Goal: Information Seeking & Learning: Learn about a topic

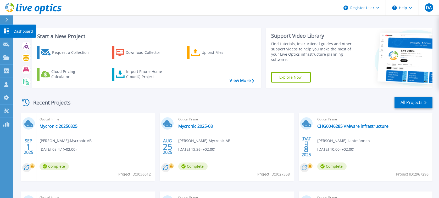
click at [7, 34] on link "Dashboard Dashboard" at bounding box center [6, 31] width 13 height 13
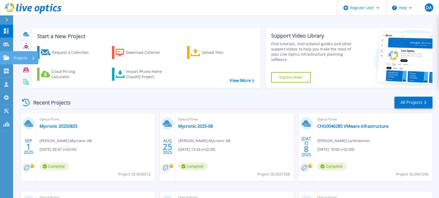
click at [5, 57] on icon at bounding box center [6, 57] width 6 height 4
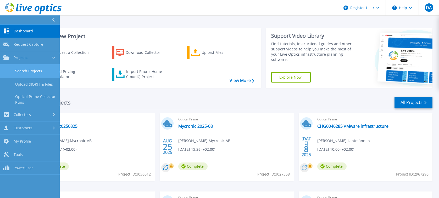
click at [10, 71] on link "Search Projects" at bounding box center [30, 71] width 60 height 13
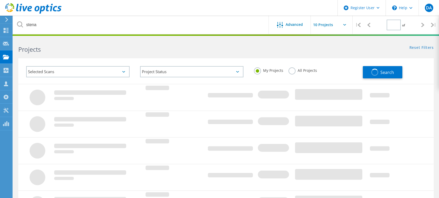
type input "1"
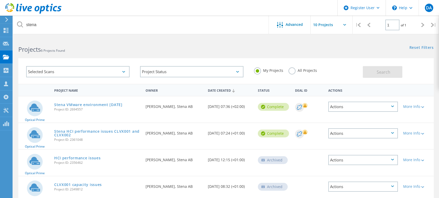
click at [297, 71] on label "All Projects" at bounding box center [302, 70] width 29 height 5
click at [0, 0] on input "All Projects" at bounding box center [0, 0] width 0 height 0
click at [378, 69] on span "Search" at bounding box center [384, 72] width 14 height 6
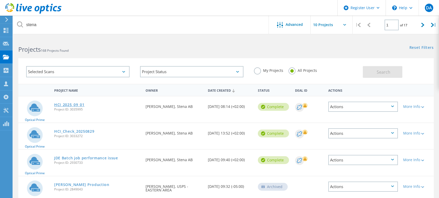
drag, startPoint x: 74, startPoint y: 102, endPoint x: 62, endPoint y: 104, distance: 12.4
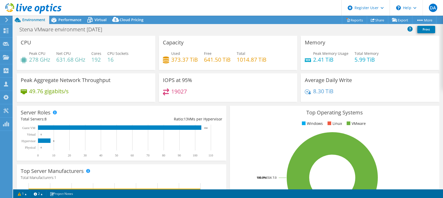
select select "EUFrankfurt"
select select "USD"
click at [77, 20] on span "Performance" at bounding box center [69, 19] width 23 height 5
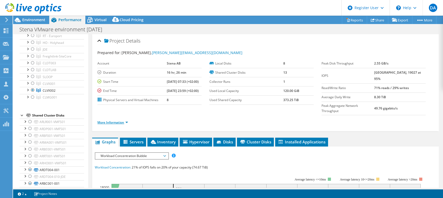
click at [126, 120] on link "More Information" at bounding box center [112, 122] width 31 height 4
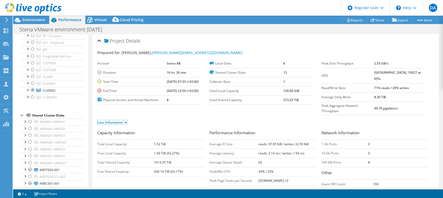
scroll to position [26, 0]
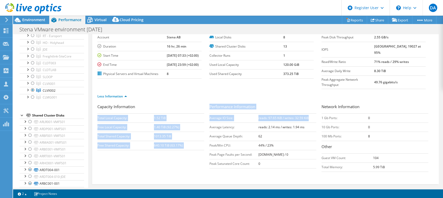
drag, startPoint x: 310, startPoint y: 108, endPoint x: 208, endPoint y: 107, distance: 102.1
click at [208, 107] on div "Capacity Information Total Local Capacity: 1.52 TiB Free Local Capacity: 1.40 T…" at bounding box center [265, 139] width 336 height 71
click at [276, 104] on h3 "Performance Information" at bounding box center [262, 107] width 107 height 7
click at [310, 104] on h3 "Performance Information" at bounding box center [262, 107] width 107 height 7
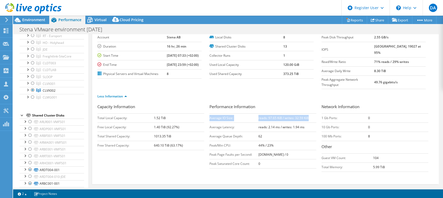
drag, startPoint x: 310, startPoint y: 107, endPoint x: 209, endPoint y: 110, distance: 101.1
click at [209, 114] on tr "Average IO Size: reads: 97.65 KiB / writes: 32.59 KiB" at bounding box center [262, 118] width 107 height 9
copy tr "Average IO Size: reads: 97.65 KiB / writes: 32.59 KiB"
click at [305, 123] on td "reads: 2.14 ms / writes: 1.94 ms" at bounding box center [287, 127] width 58 height 9
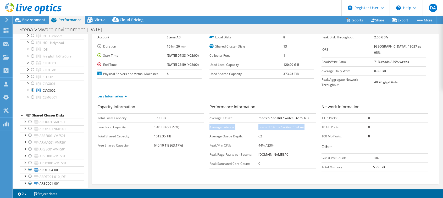
drag, startPoint x: 307, startPoint y: 118, endPoint x: 209, endPoint y: 116, distance: 98.2
click at [209, 123] on tr "Average Latency: reads: 2.14 ms / writes: 1.94 ms" at bounding box center [262, 127] width 107 height 9
copy tr "Average Latency: reads: 2.14 ms / writes: 1.94 ms"
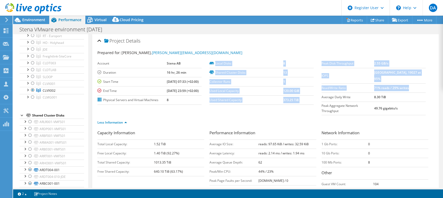
drag, startPoint x: 417, startPoint y: 82, endPoint x: 318, endPoint y: 73, distance: 98.9
click at [318, 73] on section "Prepared for: Daniel Andersson, daniel.andersson@stena.com Account Stena AB Dur…" at bounding box center [265, 90] width 336 height 80
copy section "Local Disks 8 Shared Cluster Disks 13 Collector Runs 1 Used Local Capacity 120.…"
drag, startPoint x: 63, startPoint y: 77, endPoint x: 43, endPoint y: 77, distance: 20.2
click at [43, 87] on link "CLVX002" at bounding box center [52, 90] width 64 height 7
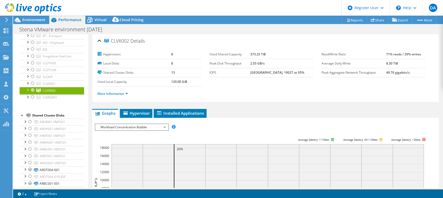
copy span "CLVX002"
click at [40, 94] on div "Project Stena_vmware_env_20241014 on 10/18/2024 Hypervisors mgvm052.stenait.com" at bounding box center [52, 102] width 64 height 1474
click at [33, 94] on div at bounding box center [32, 97] width 5 height 6
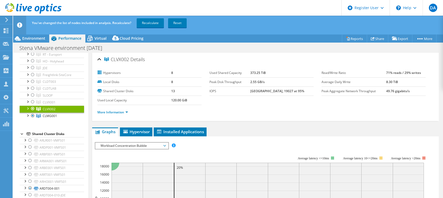
drag, startPoint x: 32, startPoint y: 94, endPoint x: 42, endPoint y: 94, distance: 9.9
click at [33, 106] on div at bounding box center [32, 109] width 5 height 6
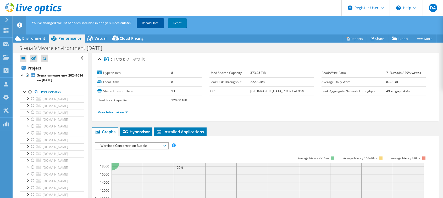
click at [153, 24] on link "Recalculate" at bounding box center [150, 22] width 27 height 9
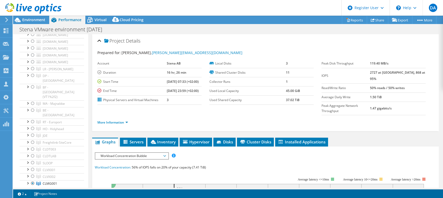
scroll to position [593, 0]
click at [33, 168] on div at bounding box center [32, 171] width 5 height 6
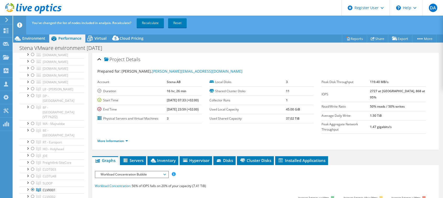
click at [155, 23] on link "Recalculate" at bounding box center [150, 22] width 27 height 9
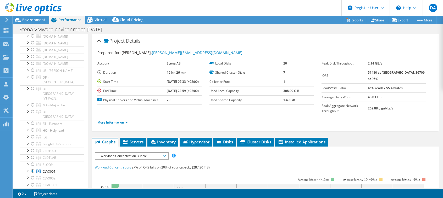
click at [127, 120] on link "More Information" at bounding box center [112, 122] width 31 height 4
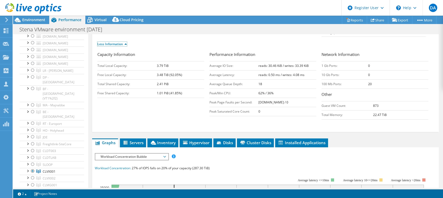
scroll to position [52, 0]
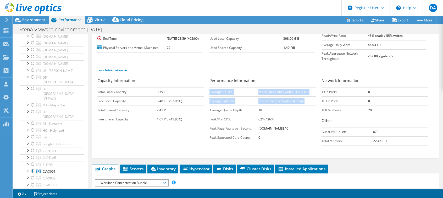
drag, startPoint x: 307, startPoint y: 92, endPoint x: 208, endPoint y: 82, distance: 99.0
click at [209, 87] on tbody "Average IO Size: reads: 30.46 KiB / writes: 33.39 KiB Average Latency: reads: 0…" at bounding box center [262, 114] width 107 height 55
copy tbody "Average IO Size: reads: 30.46 KiB / writes: 33.39 KiB Average Latency: reads: 0…"
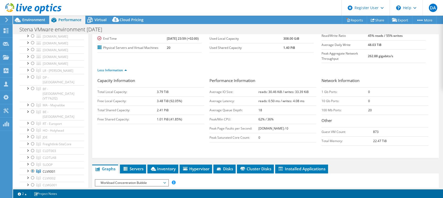
click at [188, 125] on div "Capacity Information Total Local Capacity: 3.79 TiB Free Local Capacity: 3.48 T…" at bounding box center [265, 113] width 336 height 71
click at [198, 166] on span "Hypervisor" at bounding box center [195, 168] width 27 height 5
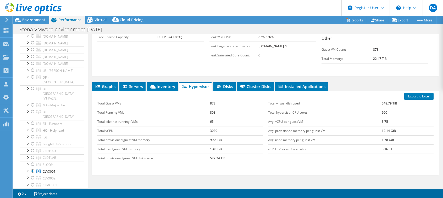
scroll to position [159, 0]
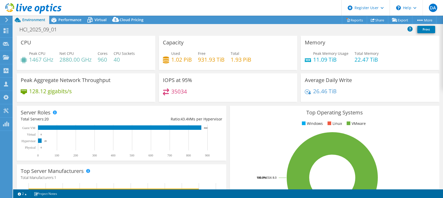
select select "EUFrankfurt"
select select "USD"
